Goal: Information Seeking & Learning: Check status

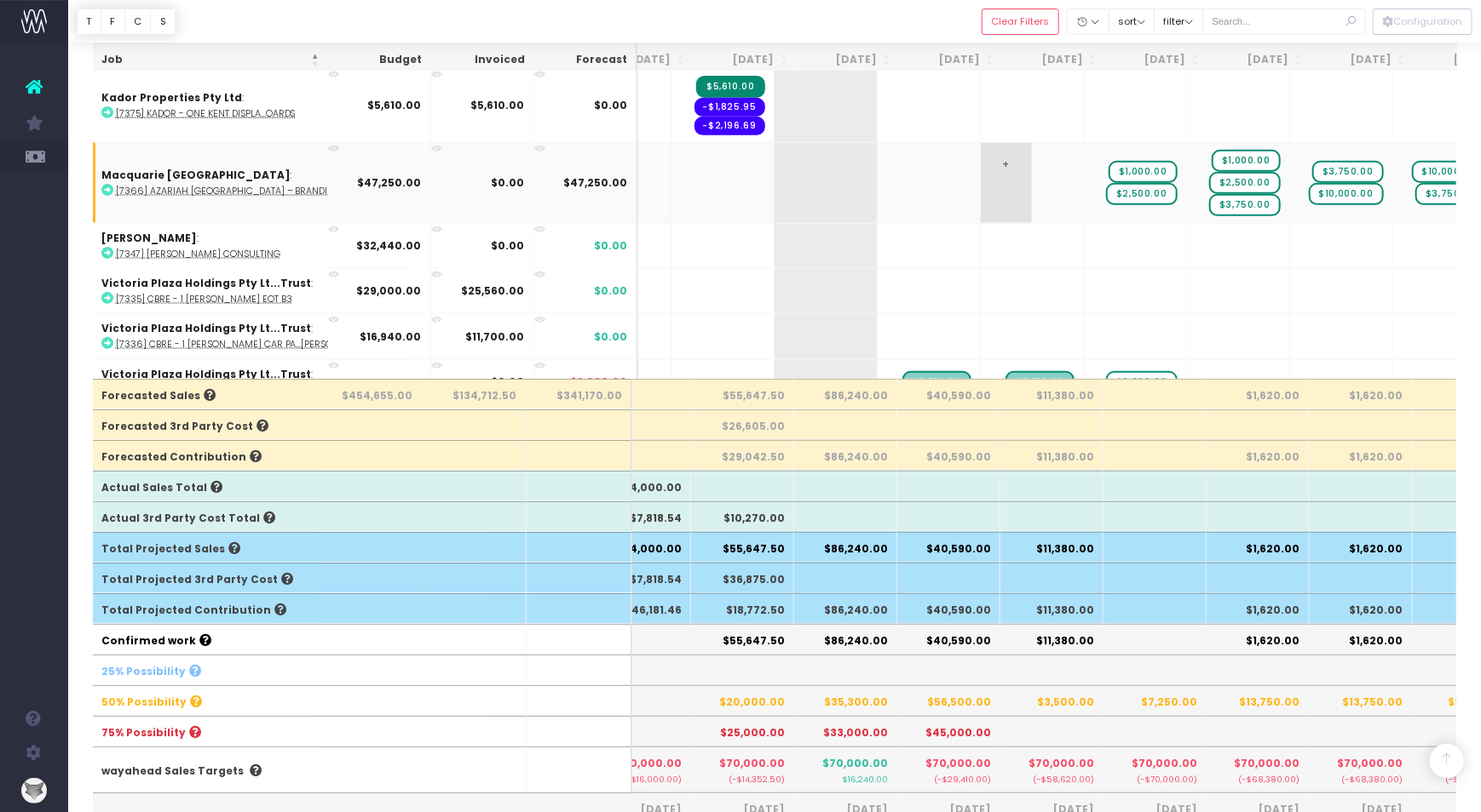
scroll to position [0, 146]
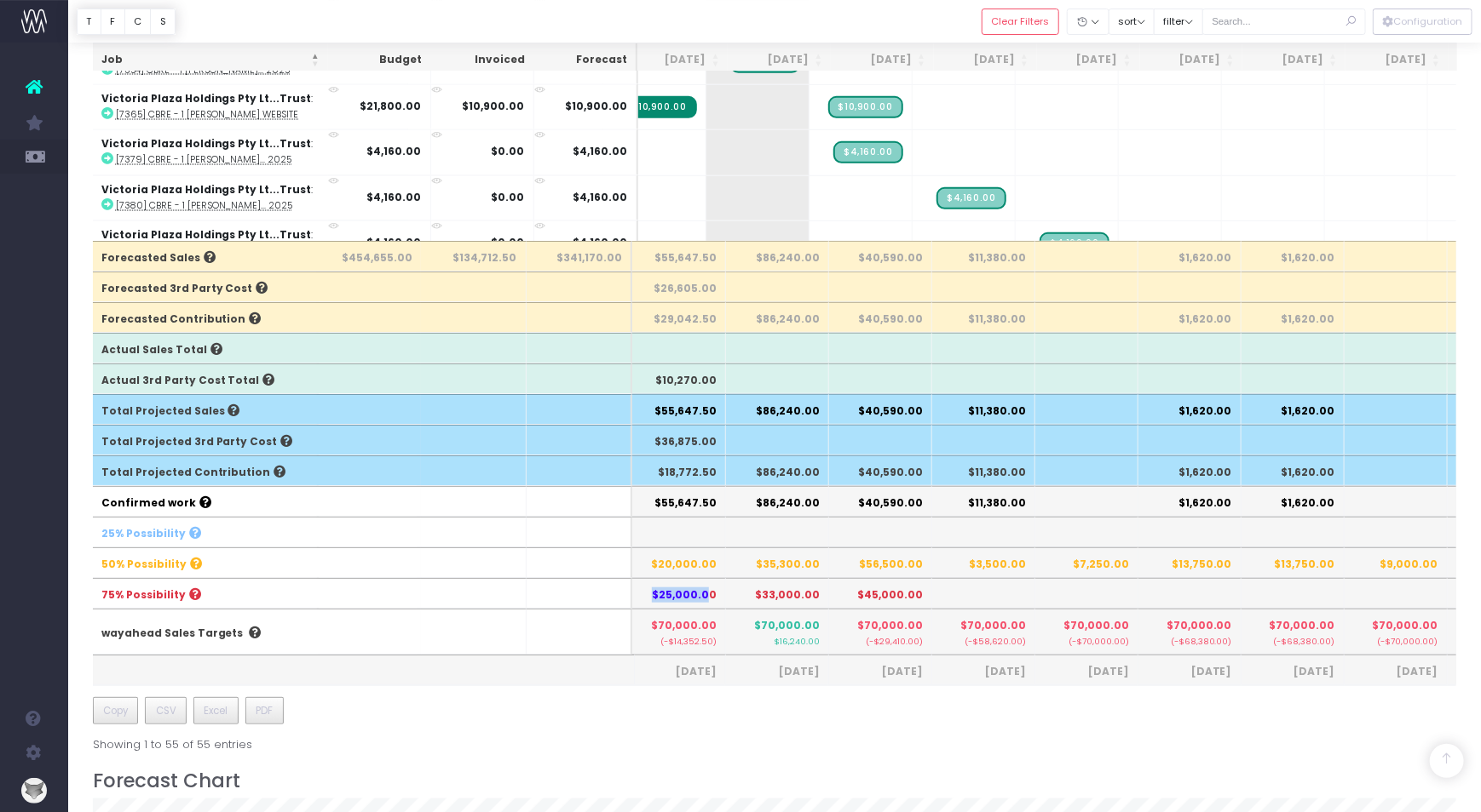
drag, startPoint x: 661, startPoint y: 591, endPoint x: 714, endPoint y: 587, distance: 53.2
click at [714, 587] on th "$25,000.00" at bounding box center [674, 593] width 103 height 31
drag, startPoint x: 865, startPoint y: 590, endPoint x: 912, endPoint y: 586, distance: 47.2
click at [912, 586] on th "$45,000.00" at bounding box center [880, 593] width 103 height 31
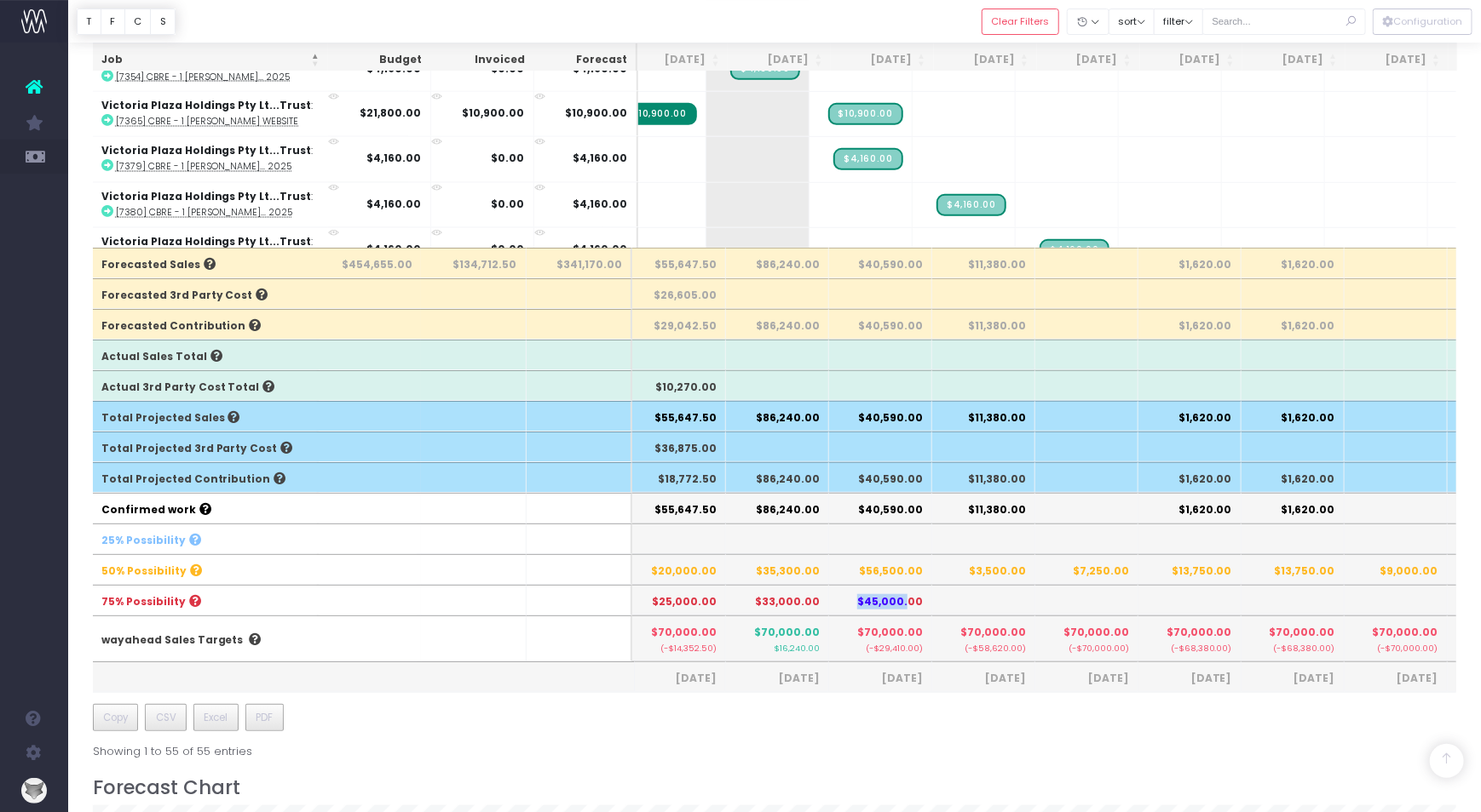
click at [912, 592] on th "$45,000.00" at bounding box center [880, 600] width 103 height 31
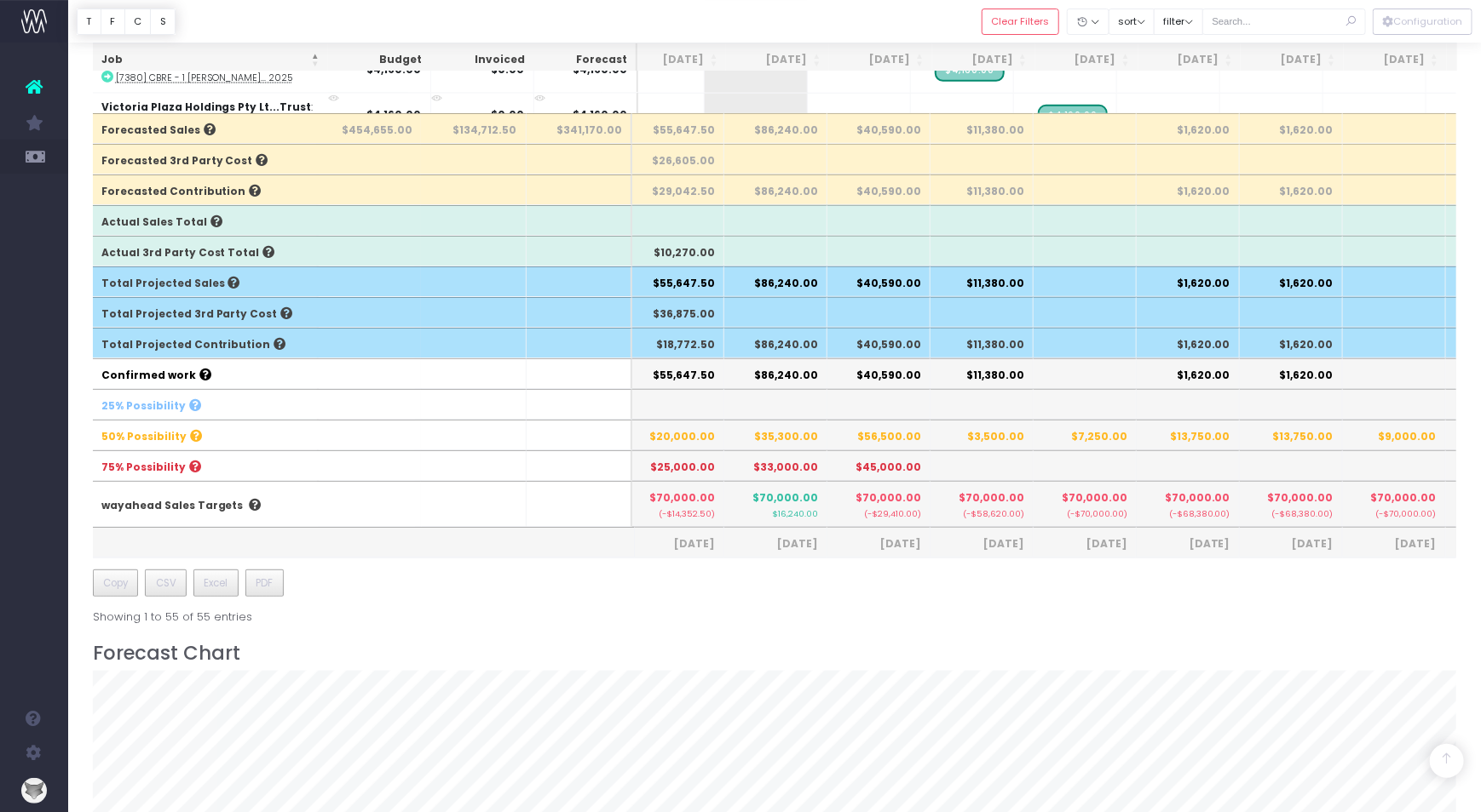
scroll to position [637, 0]
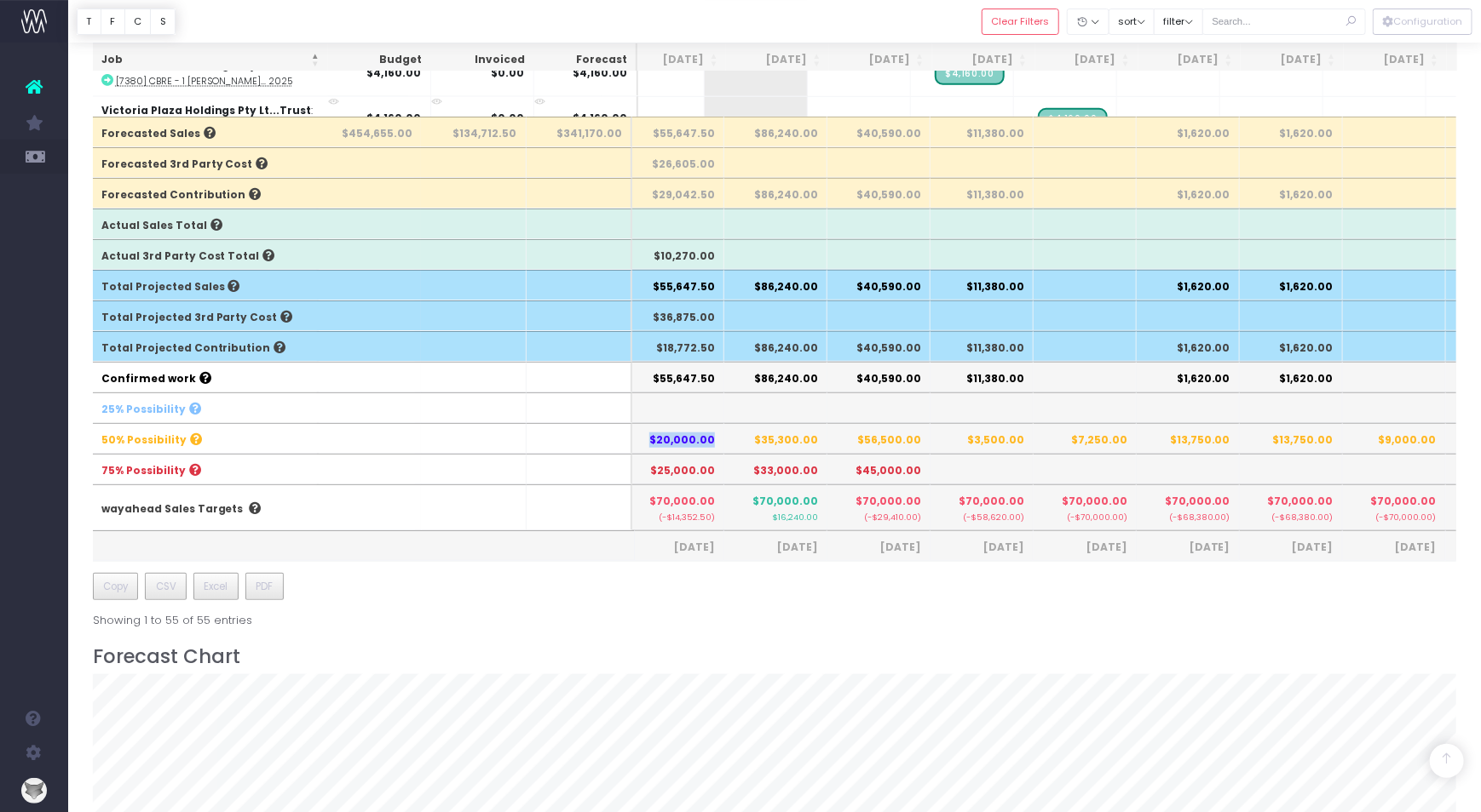
drag, startPoint x: 658, startPoint y: 435, endPoint x: 762, endPoint y: 430, distance: 104.1
click at [716, 432] on th "$20,000.00" at bounding box center [672, 438] width 103 height 31
drag, startPoint x: 761, startPoint y: 432, endPoint x: 819, endPoint y: 428, distance: 58.1
click at [819, 428] on th "$35,300.00" at bounding box center [775, 438] width 103 height 31
drag, startPoint x: 865, startPoint y: 436, endPoint x: 922, endPoint y: 429, distance: 57.4
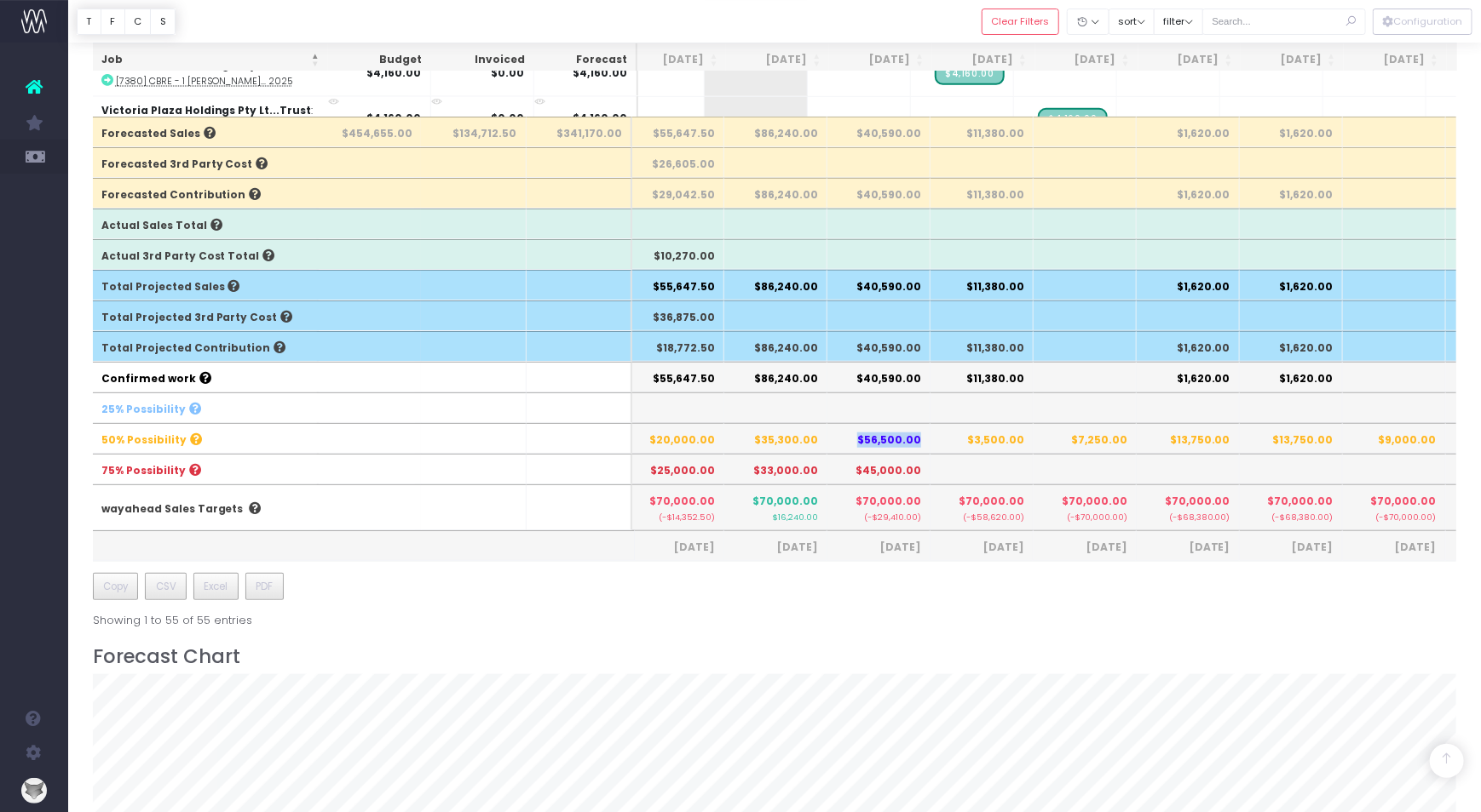
click at [922, 429] on th "$56,500.00" at bounding box center [879, 438] width 103 height 31
click at [885, 436] on th "$56,500.00" at bounding box center [879, 438] width 103 height 31
drag, startPoint x: 921, startPoint y: 434, endPoint x: 896, endPoint y: 434, distance: 25.0
click at [896, 434] on th "$56,500.00" at bounding box center [879, 438] width 103 height 31
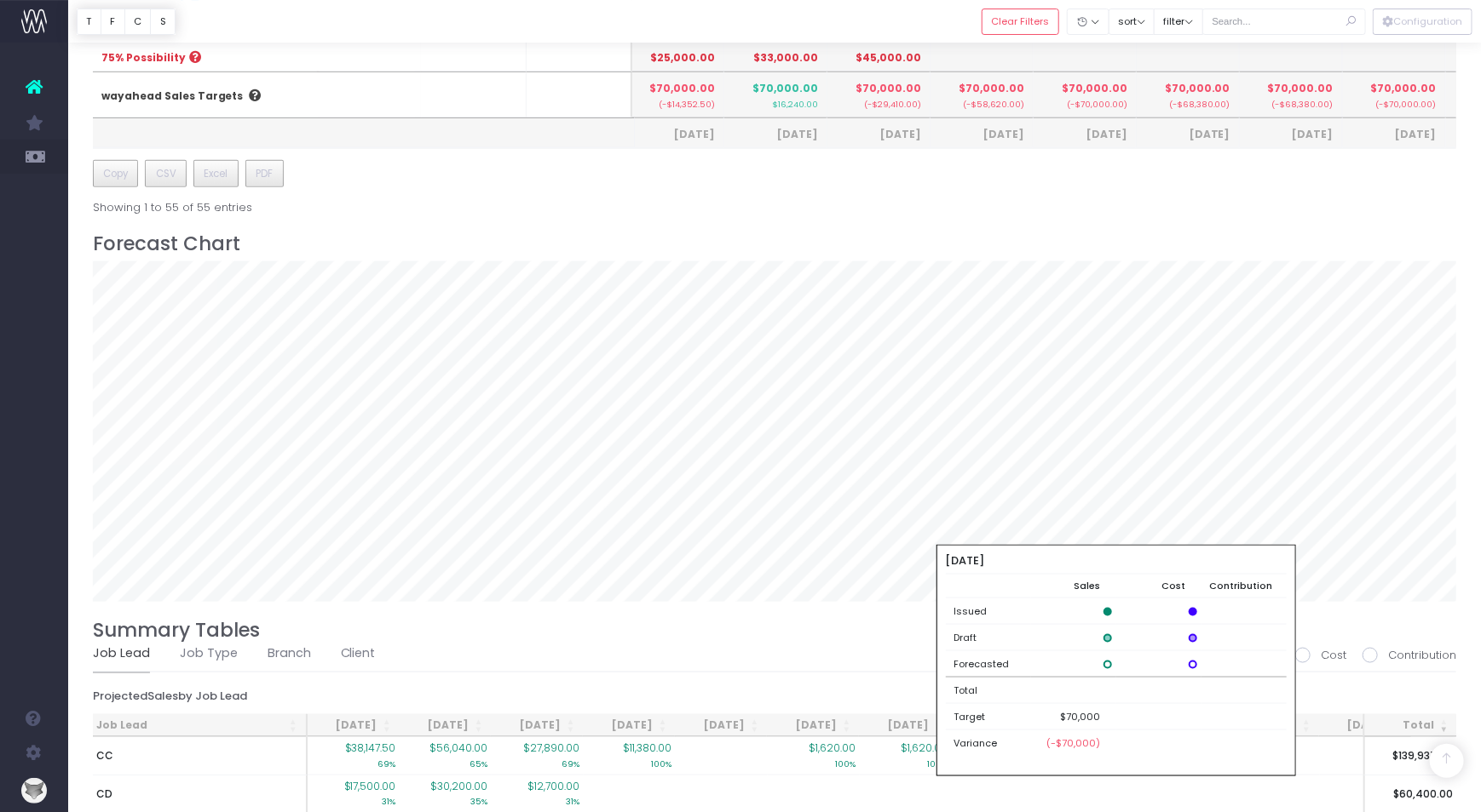
scroll to position [1133, 0]
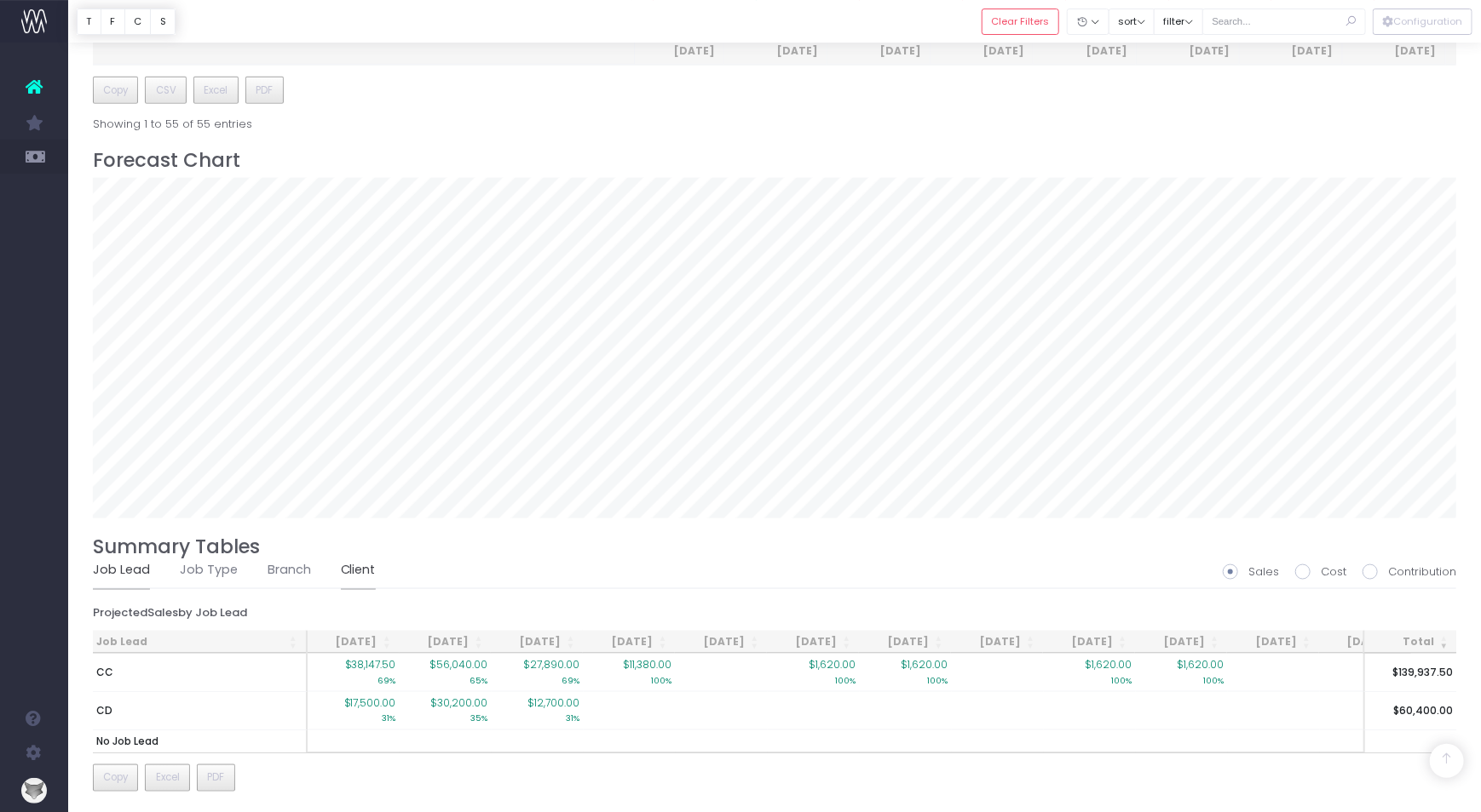
click at [353, 559] on link "Client" at bounding box center [359, 570] width 35 height 39
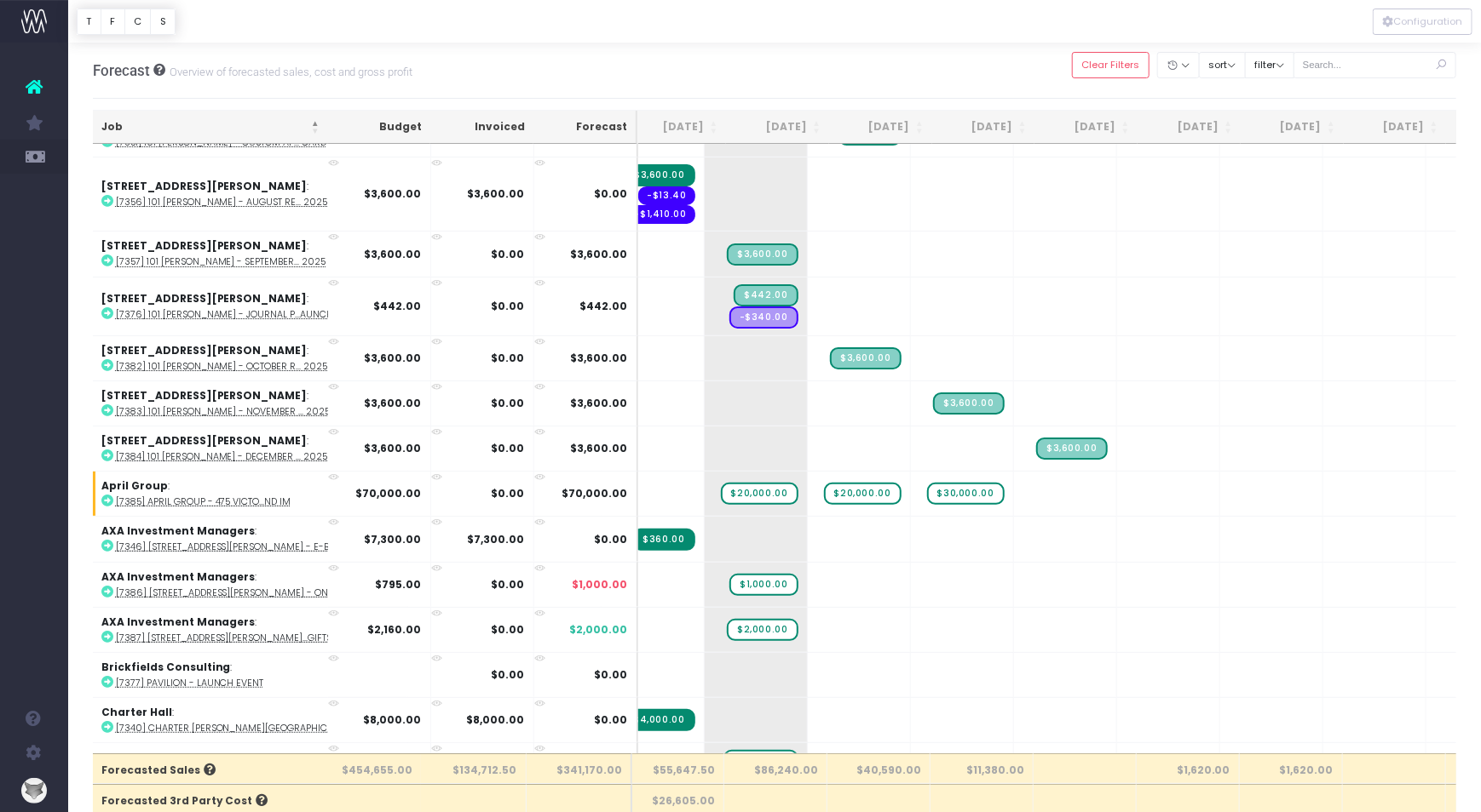
scroll to position [0, 221]
